Goal: Information Seeking & Learning: Find specific fact

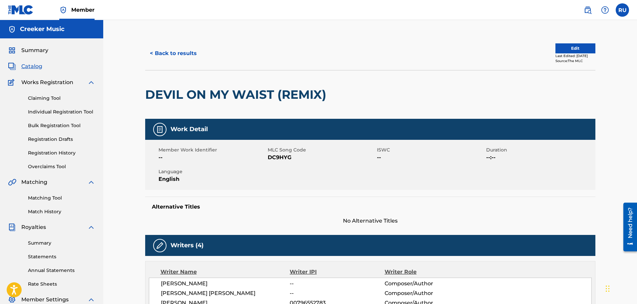
click at [180, 54] on button "< Back to results" at bounding box center [173, 53] width 56 height 17
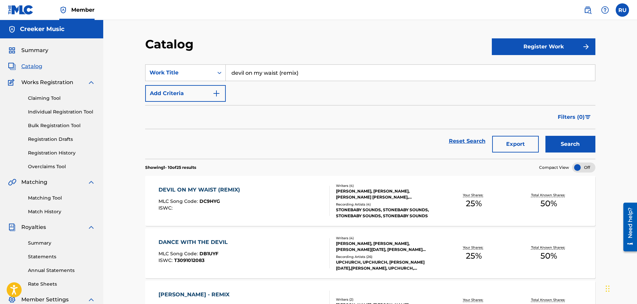
drag, startPoint x: 324, startPoint y: 71, endPoint x: 76, endPoint y: 66, distance: 248.6
type input "no time to waste ft [PERSON_NAME]"
click at [546, 136] on button "Search" at bounding box center [571, 144] width 50 height 17
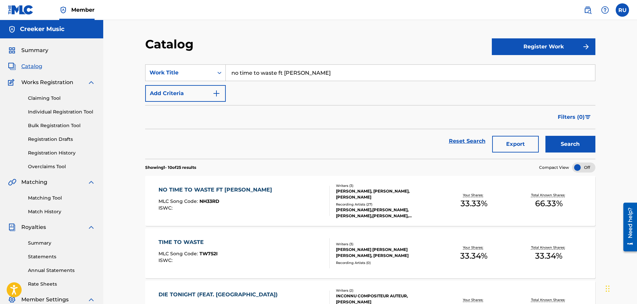
click at [292, 191] on div "NO TIME TO WASTE FT [PERSON_NAME] MLC Song Code : NH33RD ISWC :" at bounding box center [244, 201] width 171 height 30
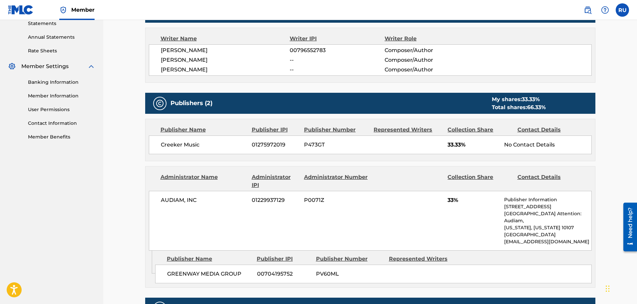
scroll to position [233, 0]
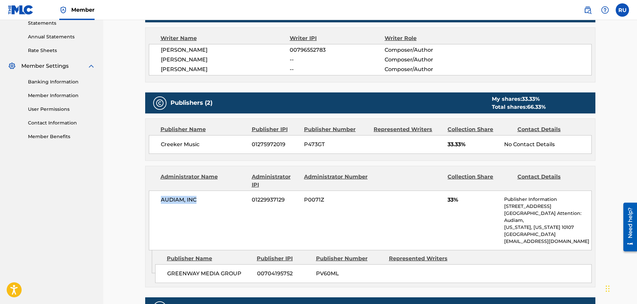
drag, startPoint x: 205, startPoint y: 197, endPoint x: 160, endPoint y: 200, distance: 45.1
click at [160, 200] on div "AUDIAM, INC 01229937129 P0071Z 33% Publisher Information [STREET_ADDRESS][US_ST…" at bounding box center [370, 220] width 443 height 60
copy span "AUDIAM, INC"
drag, startPoint x: 287, startPoint y: 198, endPoint x: 253, endPoint y: 200, distance: 33.4
click at [253, 200] on span "01229937129" at bounding box center [275, 200] width 47 height 8
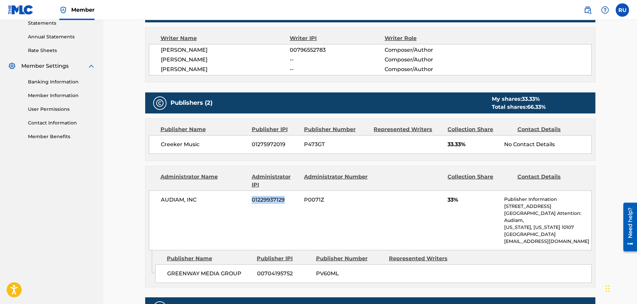
copy span "01229937129"
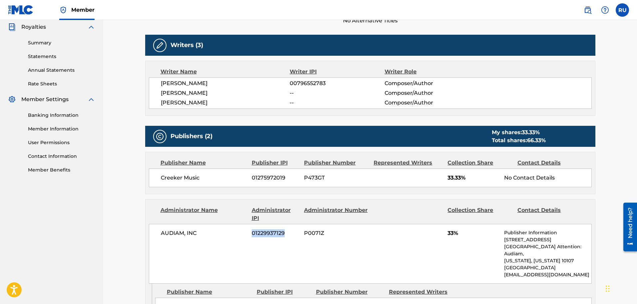
drag, startPoint x: 213, startPoint y: 93, endPoint x: 158, endPoint y: 92, distance: 55.3
click at [158, 92] on div "[PERSON_NAME] 00796552783 Composer/Author [PERSON_NAME] -- Composer/Author [PER…" at bounding box center [370, 92] width 443 height 31
copy span "[PERSON_NAME]"
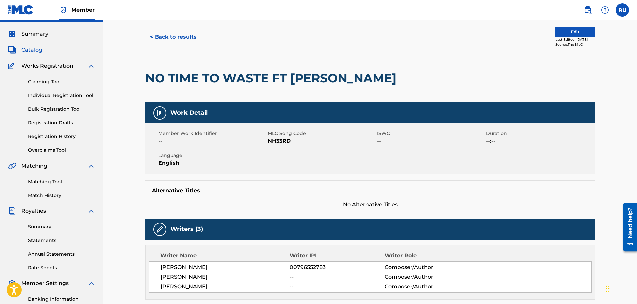
scroll to position [0, 0]
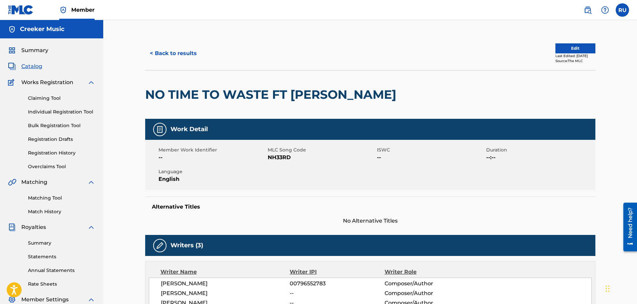
click at [195, 60] on button "< Back to results" at bounding box center [173, 53] width 56 height 17
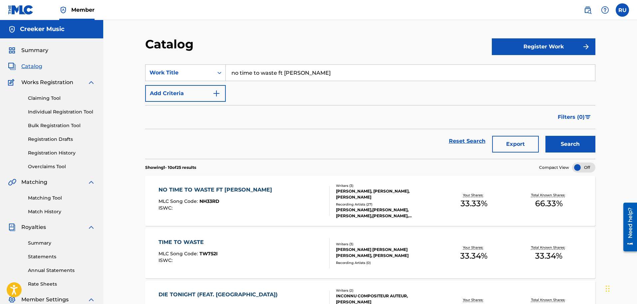
drag, startPoint x: 280, startPoint y: 70, endPoint x: 81, endPoint y: 68, distance: 198.6
click at [236, 84] on strong "waybac" at bounding box center [243, 87] width 22 height 6
type input "wayback"
click at [557, 140] on button "Search" at bounding box center [571, 144] width 50 height 17
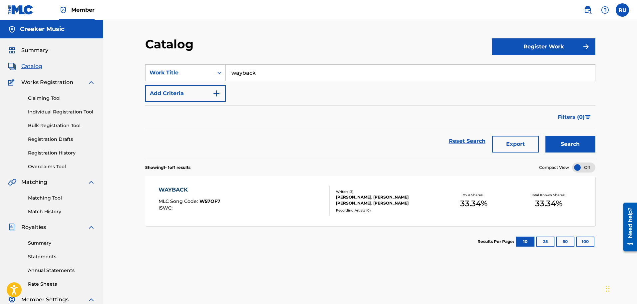
click at [233, 189] on div "WAYBACK MLC Song Code : W57OF7 ISWC :" at bounding box center [244, 201] width 171 height 30
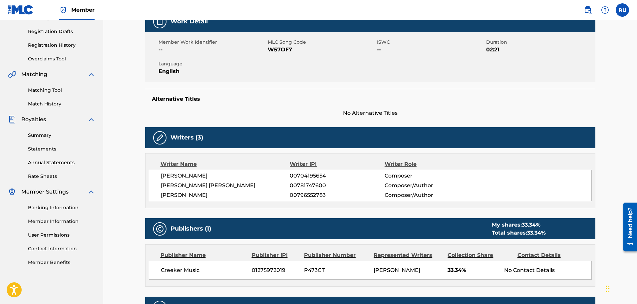
scroll to position [100, 0]
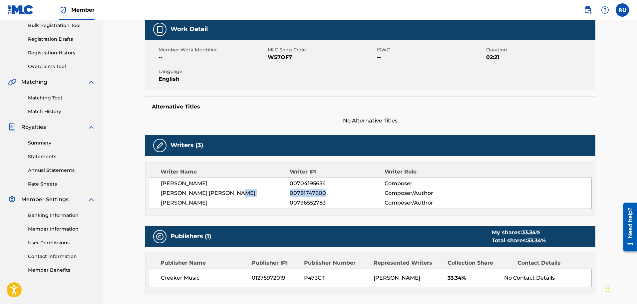
drag, startPoint x: 328, startPoint y: 192, endPoint x: 287, endPoint y: 193, distance: 40.3
click at [287, 193] on div "[PERSON_NAME] [PERSON_NAME] 00781747600 Composer/Author" at bounding box center [376, 193] width 431 height 8
copy div "00781747600"
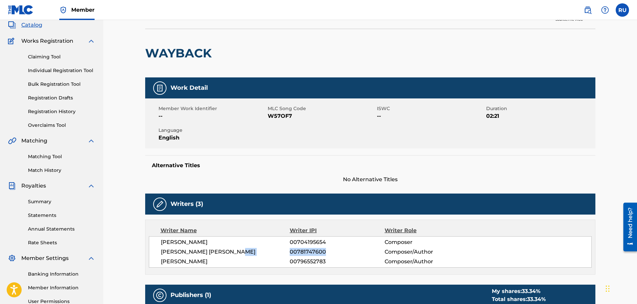
scroll to position [0, 0]
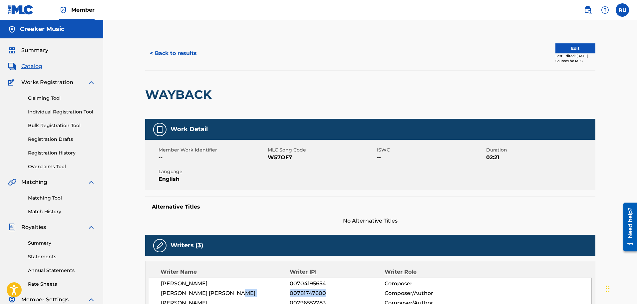
click at [168, 52] on button "< Back to results" at bounding box center [173, 53] width 56 height 17
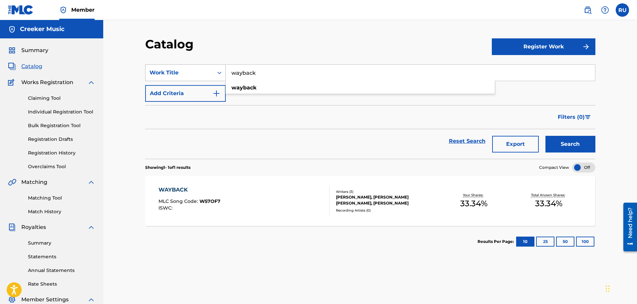
drag, startPoint x: 274, startPoint y: 74, endPoint x: 159, endPoint y: 71, distance: 115.0
click at [159, 71] on div "SearchWithCriteriafdce86e7-89b2-4f2c-8c8b-2f4fbff2d3d4 Work Title wayback wayba…" at bounding box center [370, 72] width 450 height 17
type input "country ghetto"
click at [546, 136] on button "Search" at bounding box center [571, 144] width 50 height 17
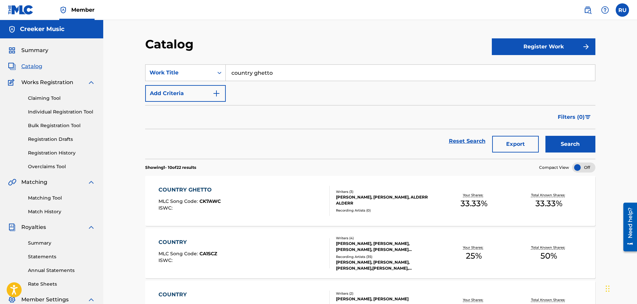
scroll to position [33, 0]
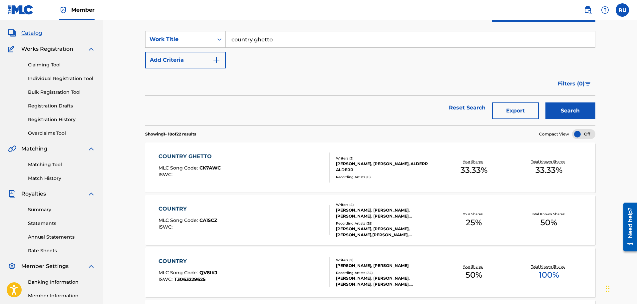
click at [276, 150] on div "COUNTRY GHETTO MLC Song Code : CK7AWC ISWC : Writers ( 3 ) [PERSON_NAME], [PERS…" at bounding box center [370, 167] width 450 height 50
